Goal: Communication & Community: Participate in discussion

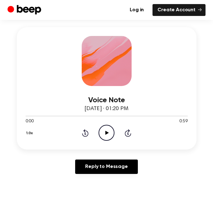
scroll to position [84, 0]
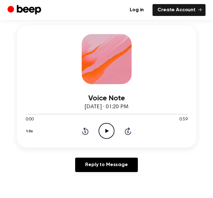
click at [107, 131] on icon at bounding box center [107, 131] width 3 height 4
click at [107, 131] on icon "Pause Audio" at bounding box center [107, 131] width 16 height 16
click at [86, 131] on icon at bounding box center [86, 131] width 2 height 2
click at [107, 131] on icon at bounding box center [107, 131] width 3 height 4
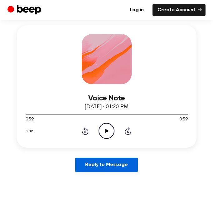
click at [112, 160] on link "Reply to Message" at bounding box center [106, 164] width 62 height 14
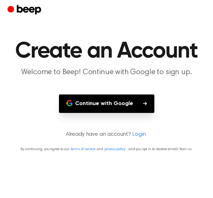
click at [82, 106] on button "Continue with Google" at bounding box center [107, 103] width 96 height 18
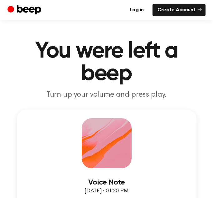
scroll to position [84, 0]
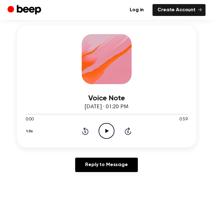
click at [107, 128] on icon "Play Audio" at bounding box center [107, 131] width 16 height 16
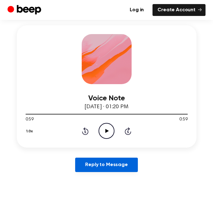
click at [112, 166] on link "Reply to Message" at bounding box center [106, 164] width 62 height 14
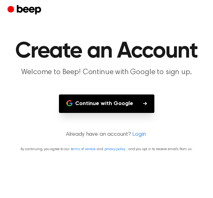
click at [121, 106] on button "Continue with Google" at bounding box center [107, 103] width 96 height 18
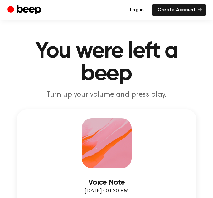
scroll to position [84, 0]
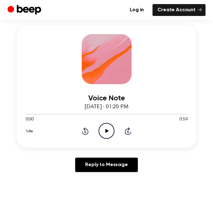
click at [114, 72] on div at bounding box center [107, 59] width 50 height 50
click at [177, 11] on link "Create Account" at bounding box center [179, 10] width 53 height 12
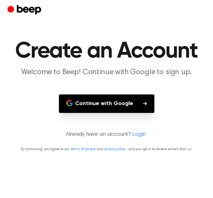
click at [112, 106] on button "Continue with Google" at bounding box center [107, 103] width 96 height 18
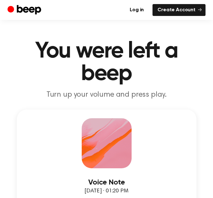
scroll to position [84, 0]
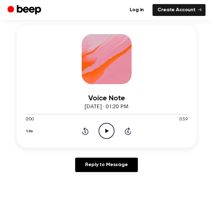
click at [105, 138] on circle at bounding box center [106, 130] width 15 height 15
